Goal: Task Accomplishment & Management: Manage account settings

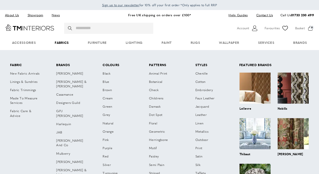
click at [55, 42] on link "Fabrics" at bounding box center [61, 42] width 33 height 15
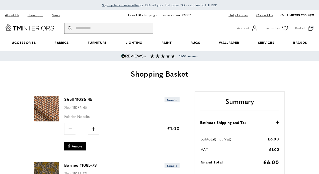
click at [87, 25] on input "Search" at bounding box center [108, 28] width 89 height 11
type input "*"
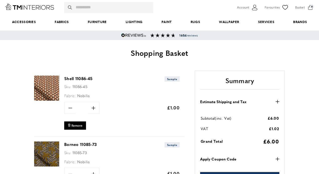
scroll to position [22, 0]
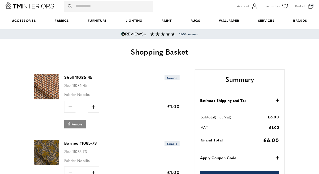
click at [74, 125] on span "Remove" at bounding box center [76, 124] width 11 height 4
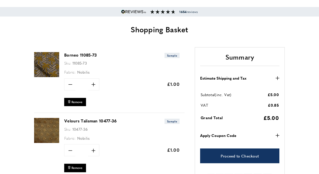
scroll to position [28, 0]
